Goal: Task Accomplishment & Management: Manage account settings

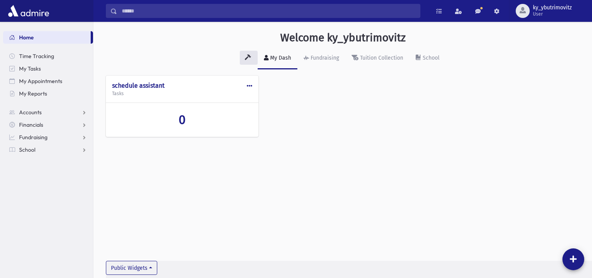
click at [132, 7] on input "Search" at bounding box center [268, 11] width 303 height 14
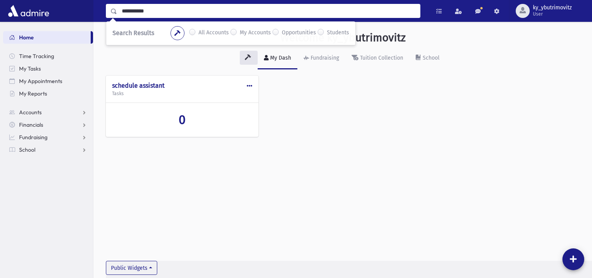
type input "**********"
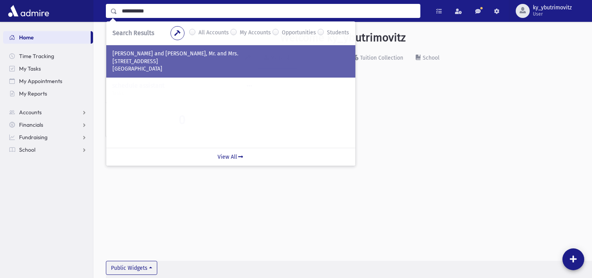
click at [177, 60] on p "[STREET_ADDRESS]" at bounding box center [231, 62] width 237 height 8
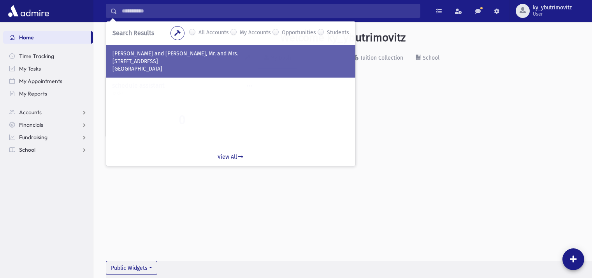
click at [177, 60] on p "[STREET_ADDRESS]" at bounding box center [231, 62] width 237 height 8
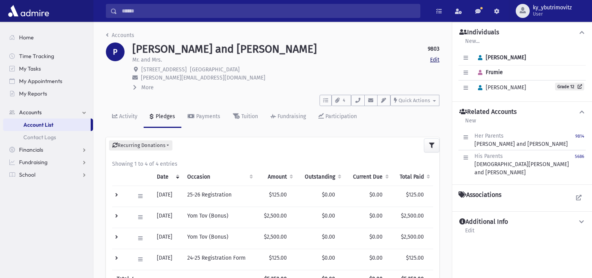
click at [435, 61] on link "Edit" at bounding box center [434, 60] width 9 height 8
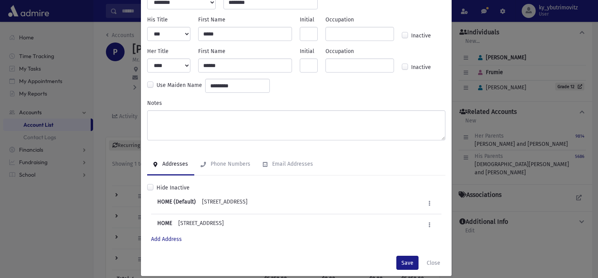
scroll to position [56, 0]
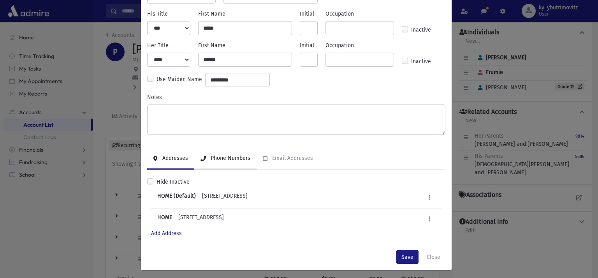
click at [229, 163] on link "Phone Numbers" at bounding box center [225, 159] width 62 height 22
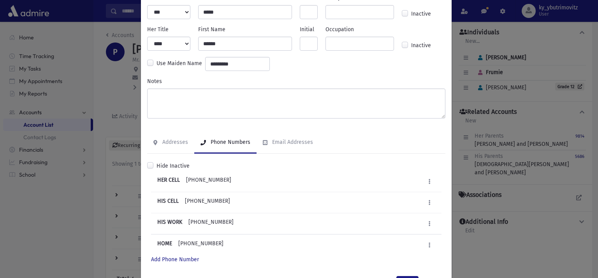
scroll to position [101, 0]
